Goal: Check status: Check status

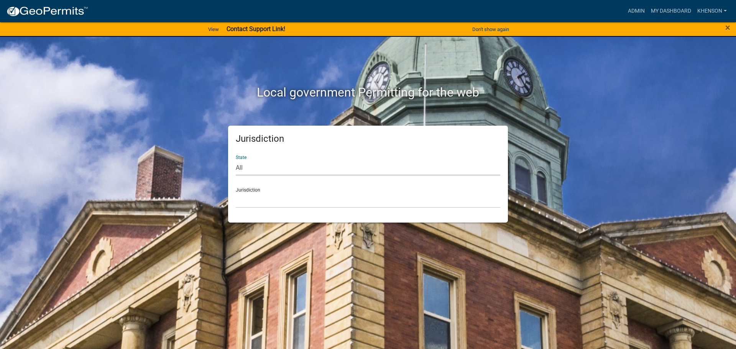
click at [257, 172] on select "All [US_STATE] [US_STATE] [US_STATE] [US_STATE] [US_STATE] [US_STATE] [US_STATE…" at bounding box center [368, 168] width 264 height 16
select select "[US_STATE]"
click at [236, 160] on select "All [US_STATE] [US_STATE] [US_STATE] [US_STATE] [US_STATE] [US_STATE] [US_STATE…" at bounding box center [368, 168] width 264 height 16
drag, startPoint x: 257, startPoint y: 175, endPoint x: 262, endPoint y: 200, distance: 25.7
click at [262, 200] on select "[GEOGRAPHIC_DATA], [US_STATE][PERSON_NAME][GEOGRAPHIC_DATA], [US_STATE][PERSON_…" at bounding box center [368, 200] width 264 height 16
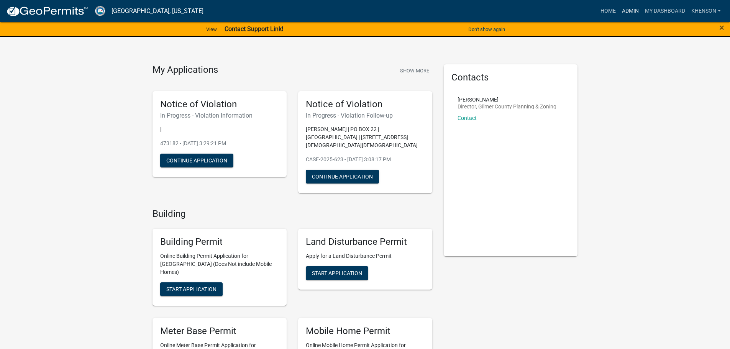
click at [631, 8] on link "Admin" at bounding box center [630, 11] width 23 height 15
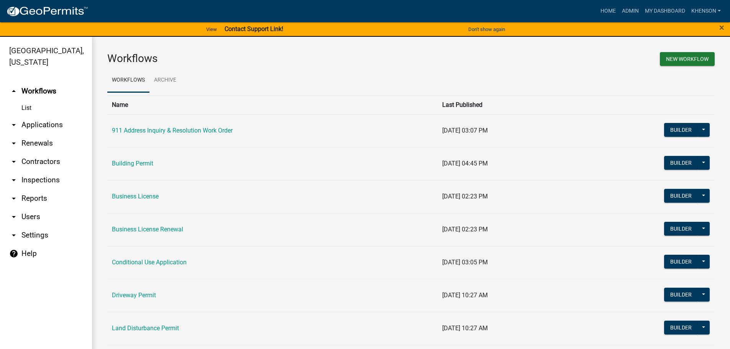
click at [41, 126] on link "arrow_drop_down Applications" at bounding box center [46, 125] width 92 height 18
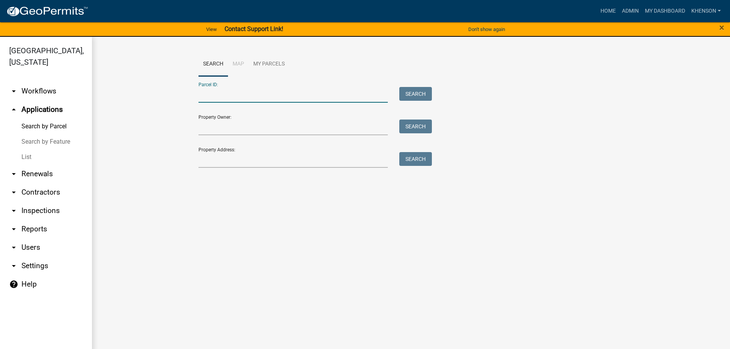
click at [235, 97] on input "Parcel ID:" at bounding box center [293, 95] width 190 height 16
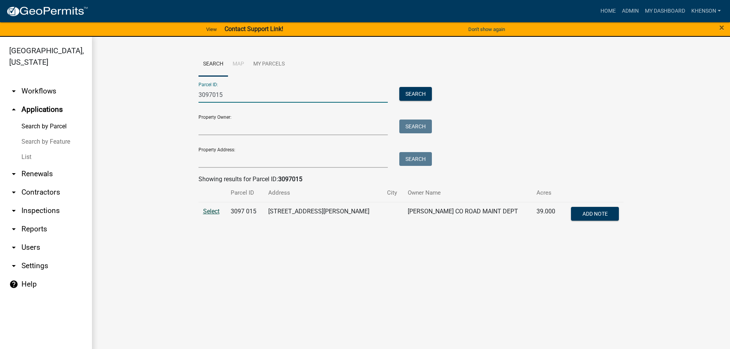
type input "3097015"
click at [206, 212] on span "Select" at bounding box center [211, 211] width 16 height 7
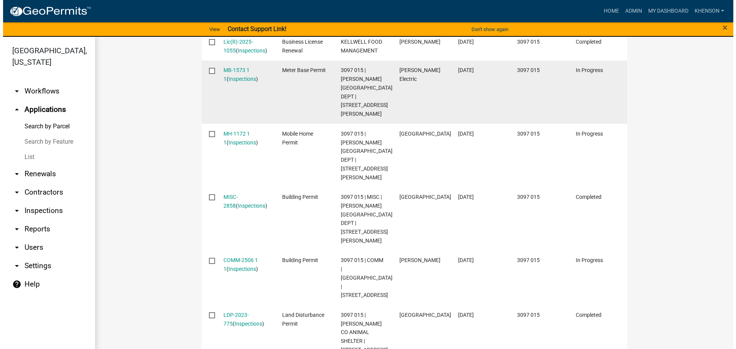
scroll to position [305, 0]
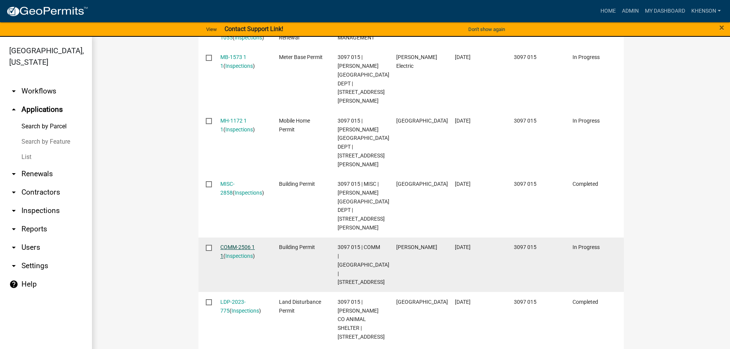
click at [238, 244] on link "COMM-2506 1 1" at bounding box center [237, 251] width 34 height 15
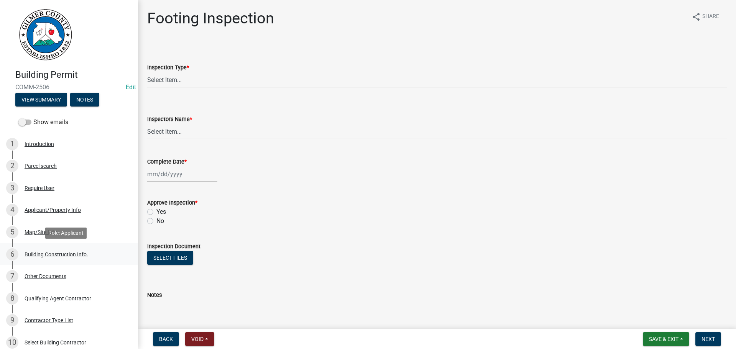
click at [67, 250] on div "6 Building Construction Info." at bounding box center [66, 254] width 120 height 12
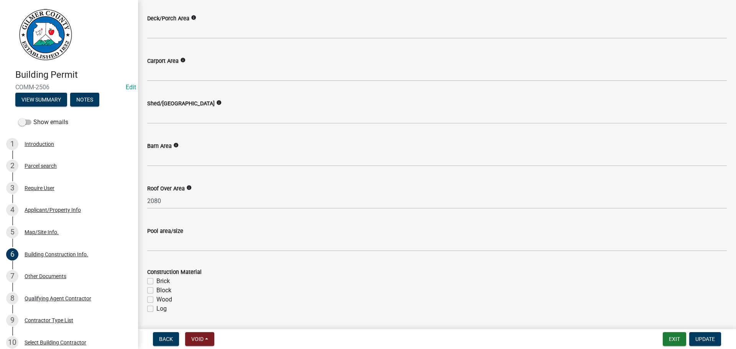
scroll to position [575, 0]
